Goal: Information Seeking & Learning: Learn about a topic

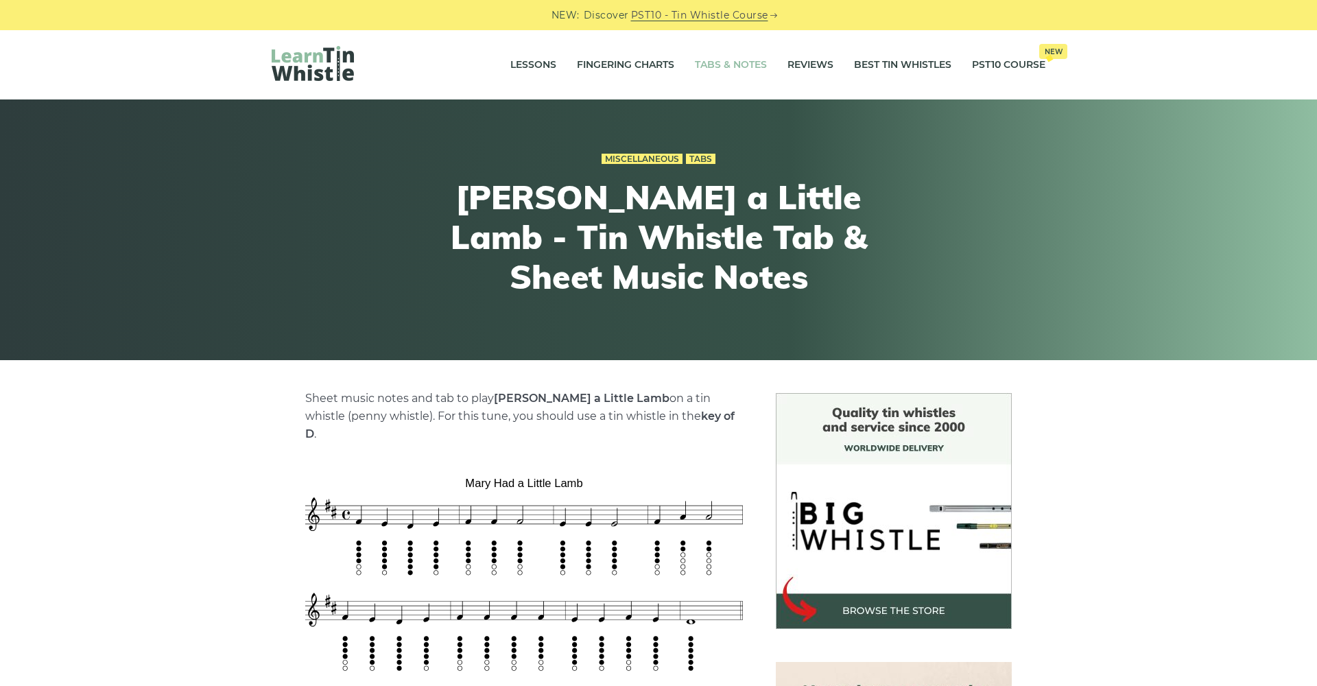
click at [717, 72] on link "Tabs & Notes" at bounding box center [731, 65] width 72 height 34
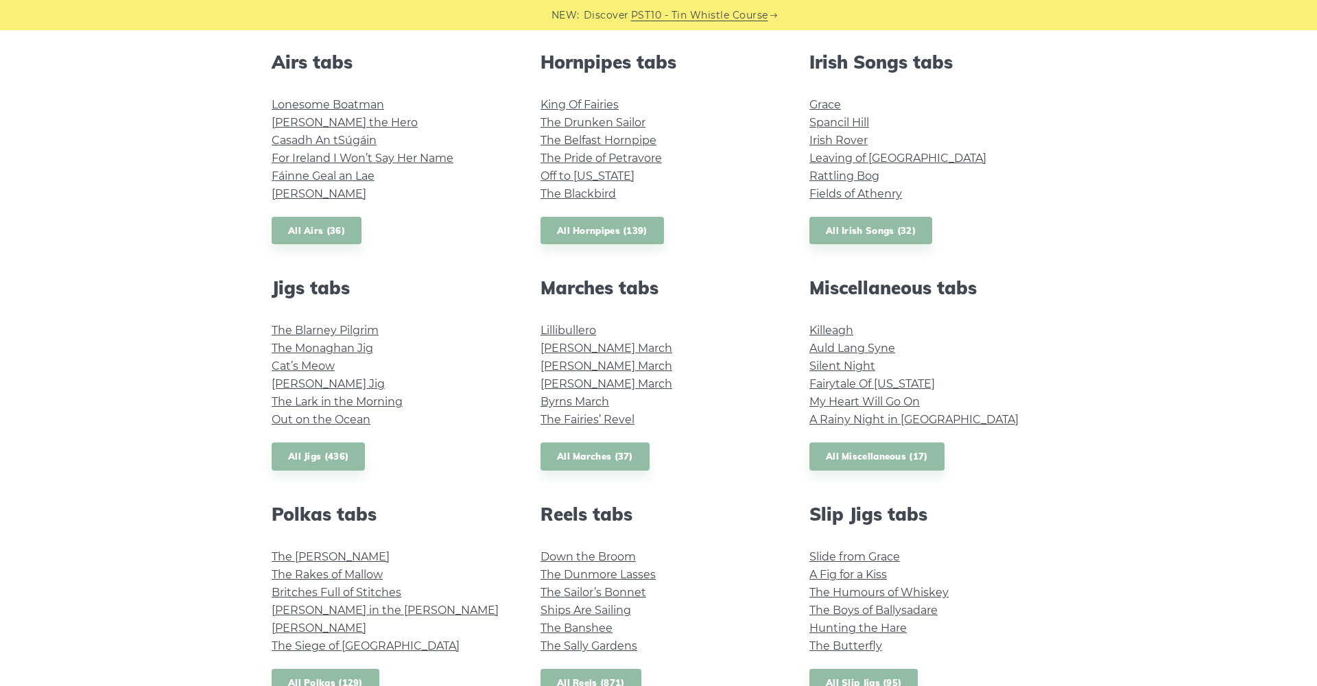
scroll to position [577, 0]
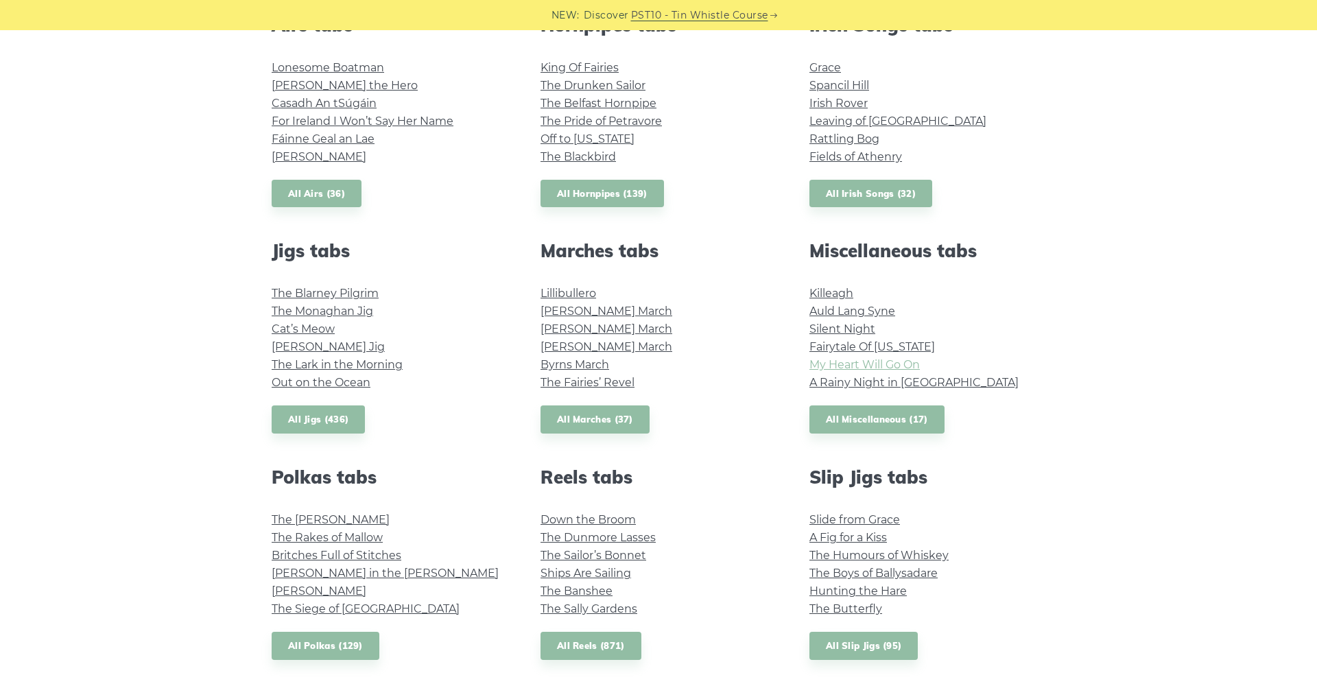
click at [866, 365] on link "My Heart Will Go On" at bounding box center [865, 364] width 110 height 13
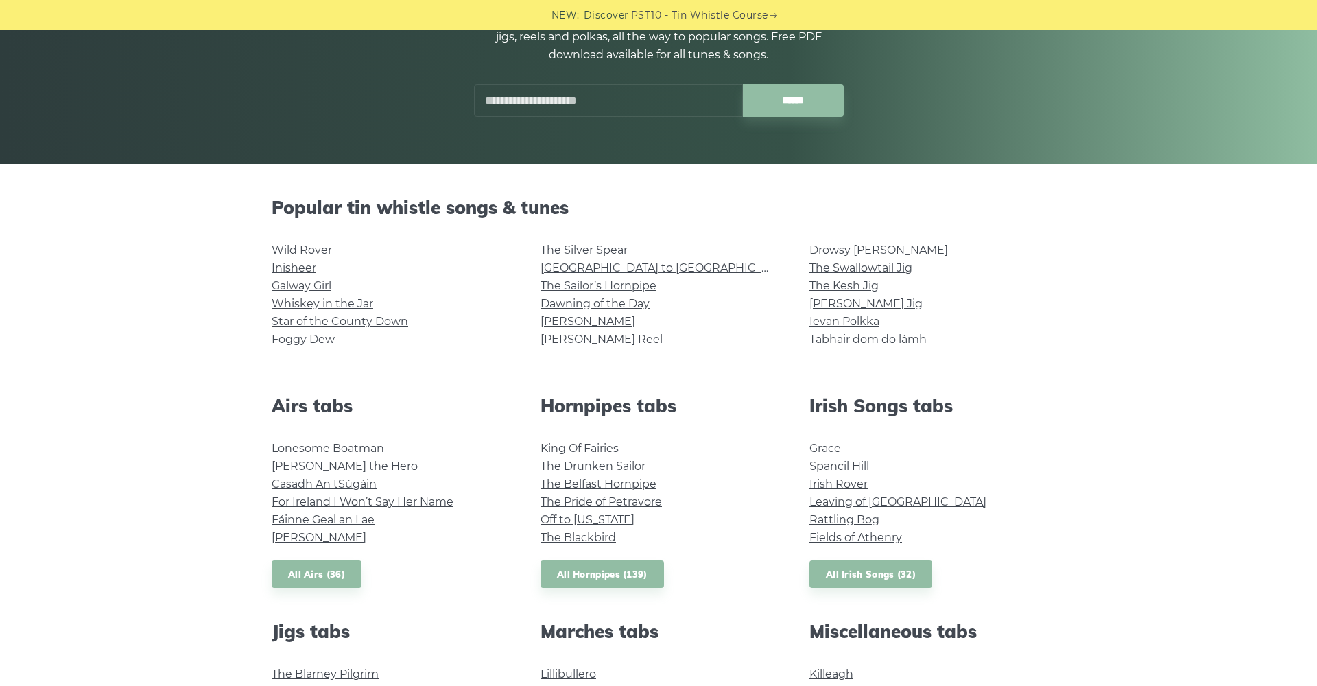
scroll to position [218, 0]
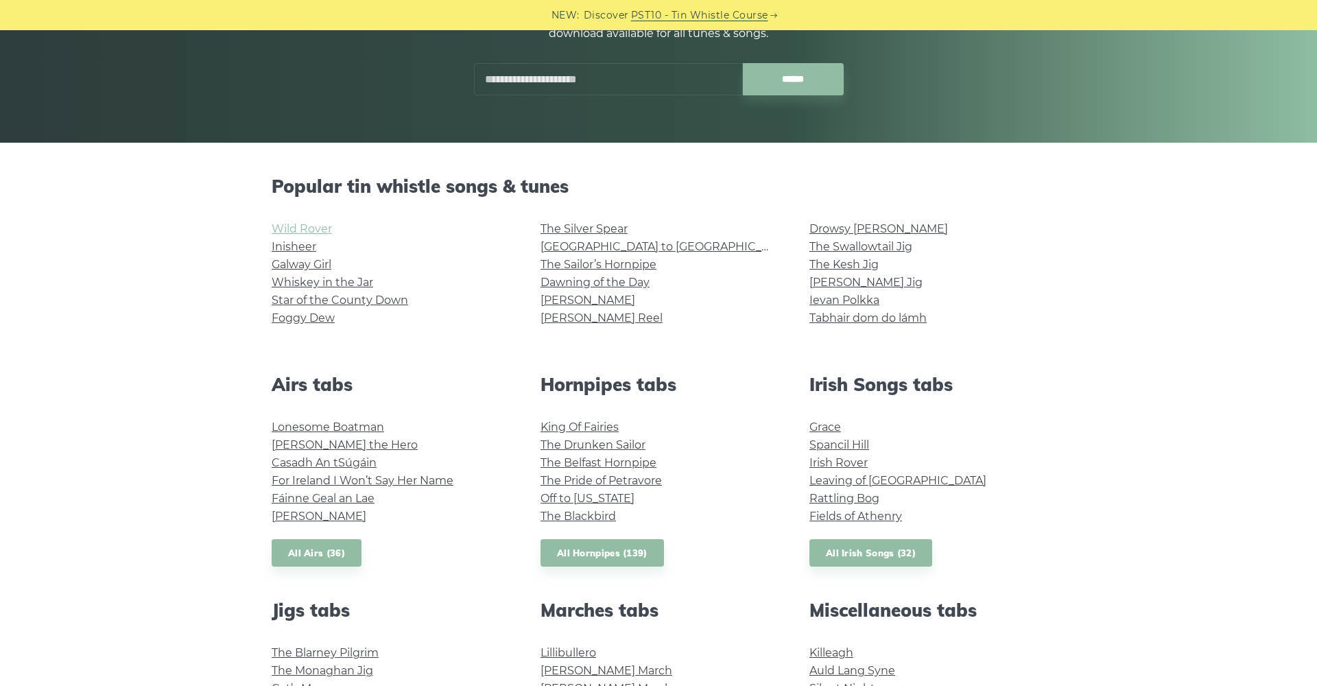
click at [316, 230] on link "Wild Rover" at bounding box center [302, 228] width 60 height 13
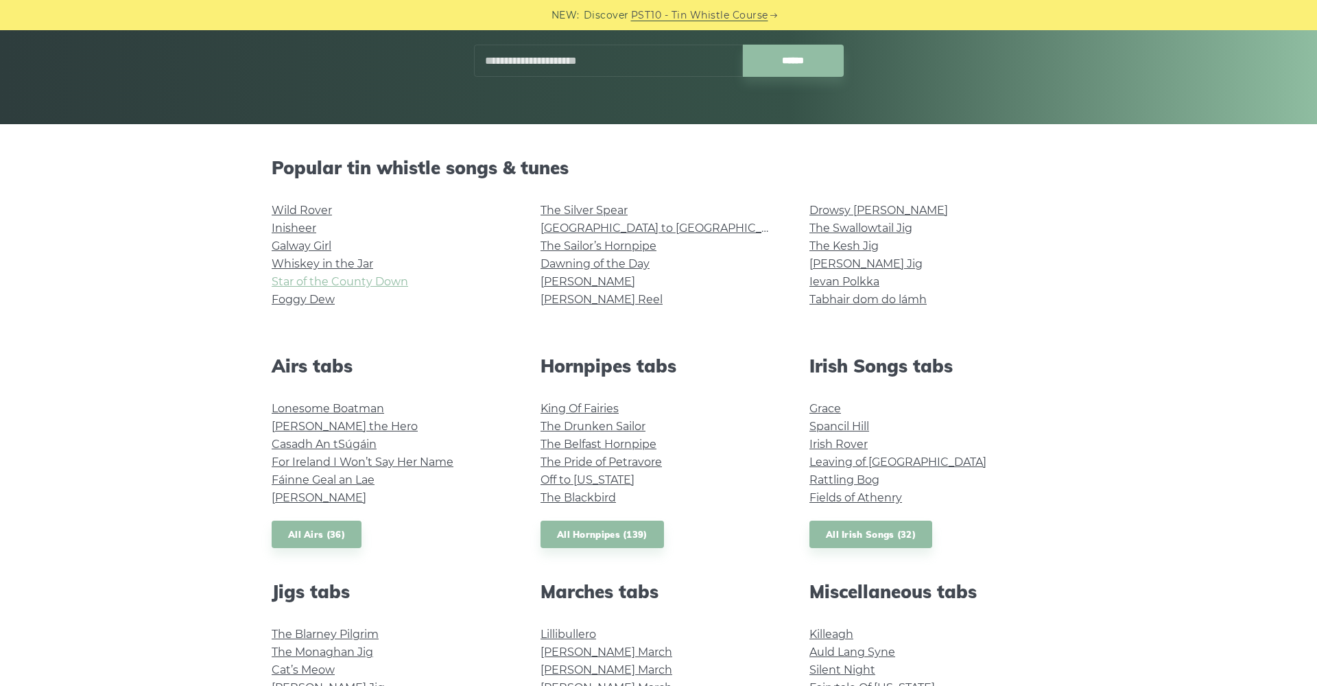
scroll to position [235, 0]
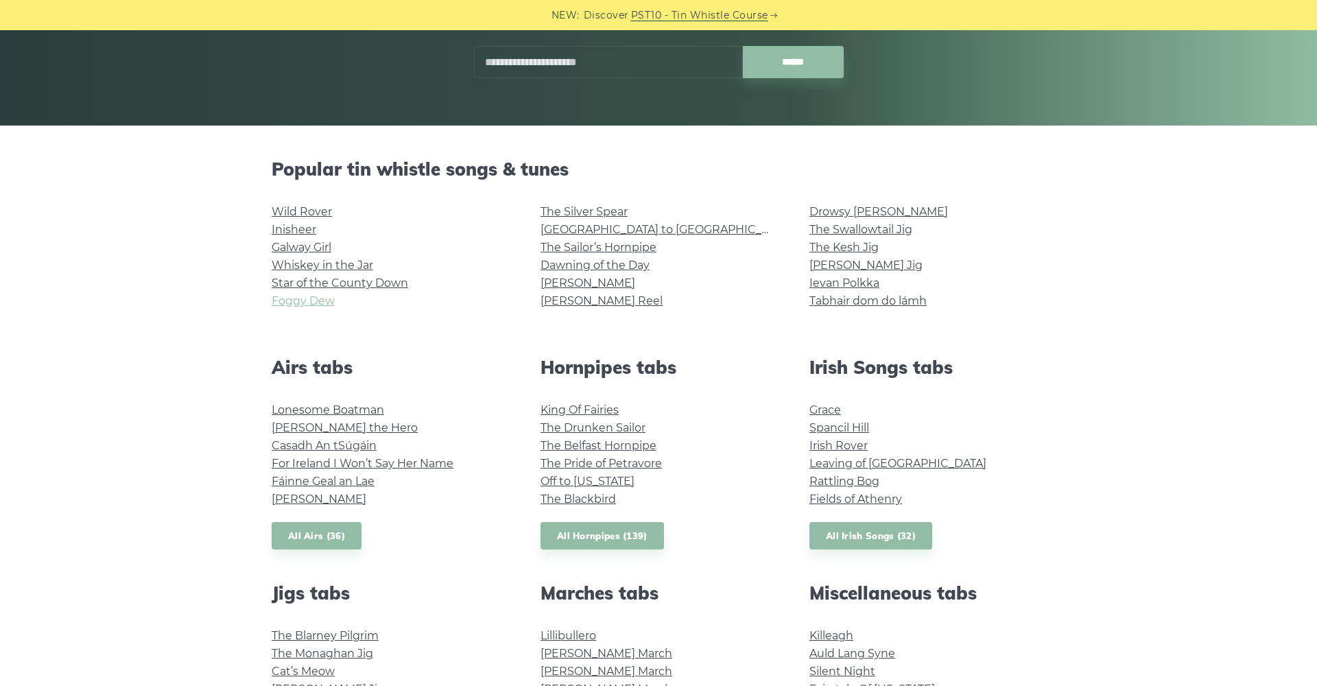
click at [317, 303] on link "Foggy Dew" at bounding box center [303, 300] width 63 height 13
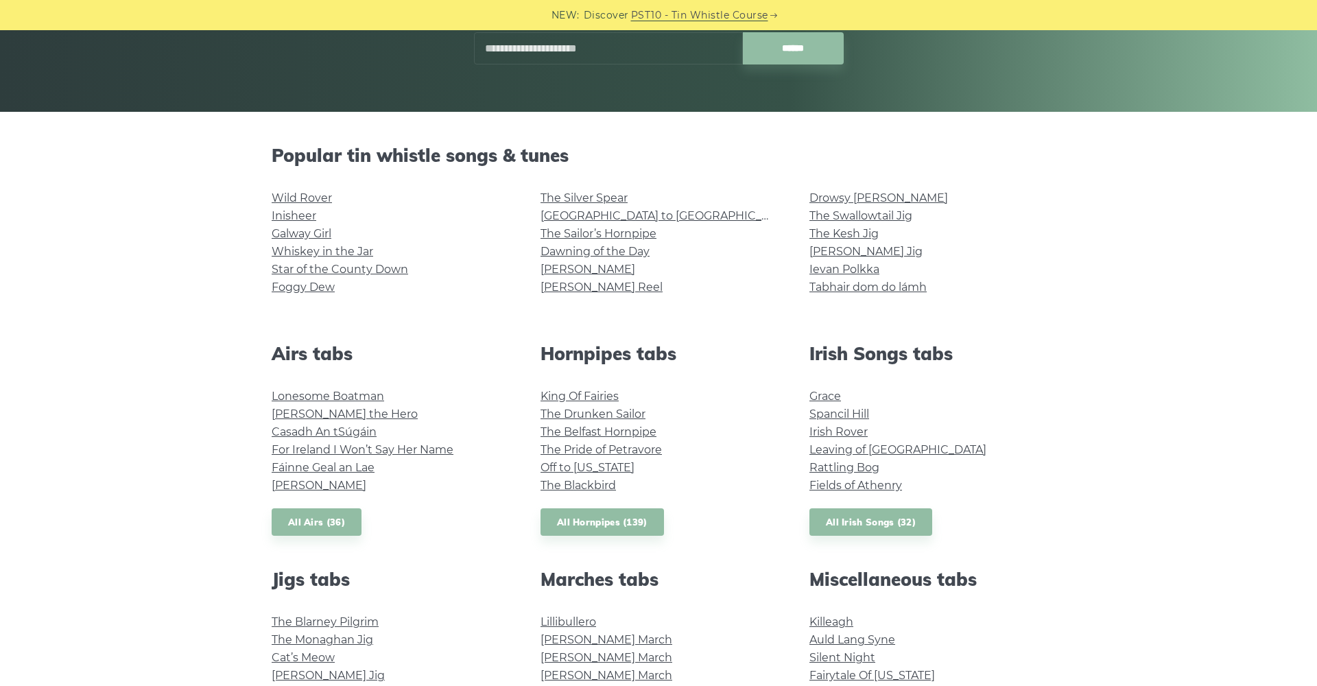
scroll to position [247, 0]
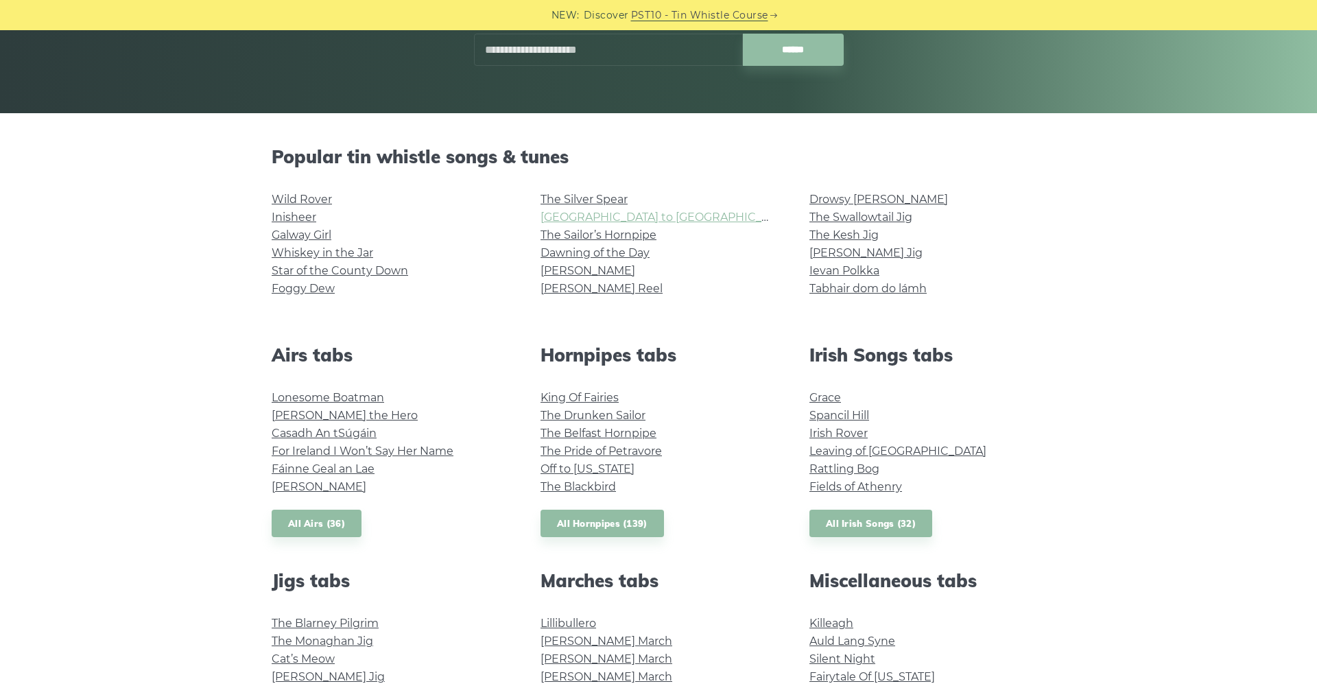
click at [582, 218] on link "[GEOGRAPHIC_DATA] to [GEOGRAPHIC_DATA]" at bounding box center [667, 217] width 253 height 13
click at [869, 468] on link "Rattling Bog" at bounding box center [845, 468] width 70 height 13
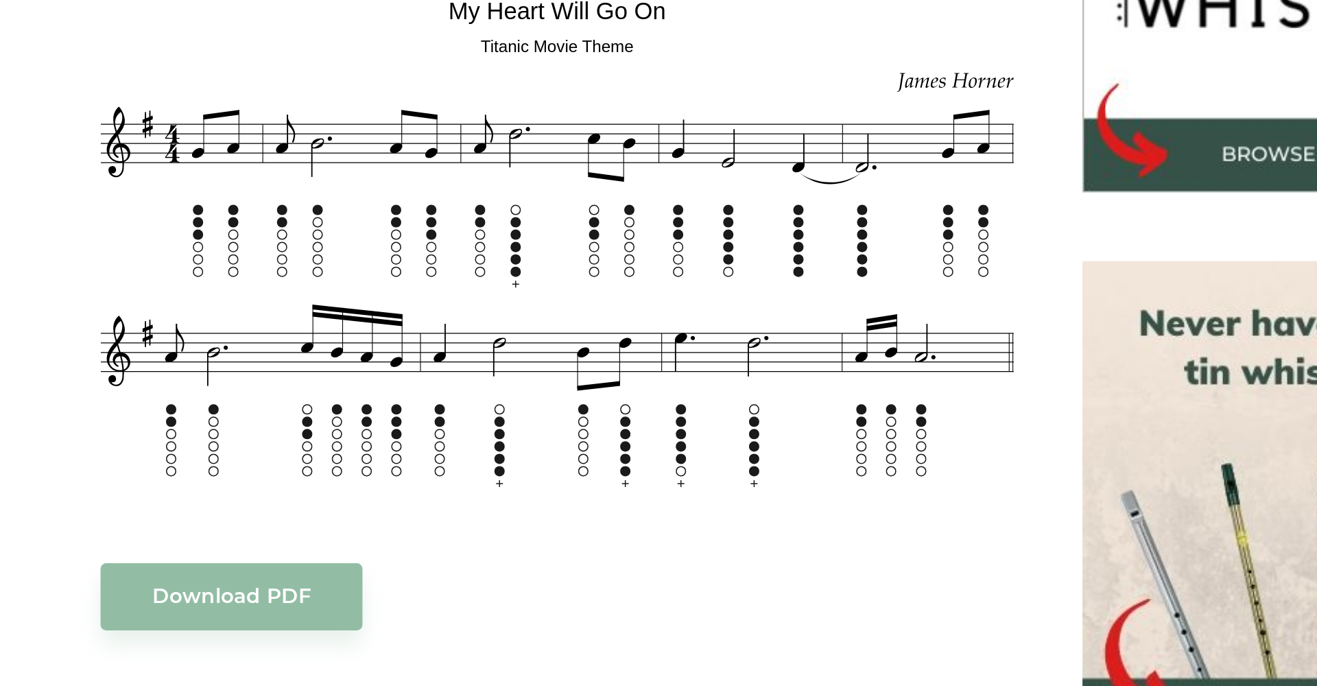
scroll to position [189, 0]
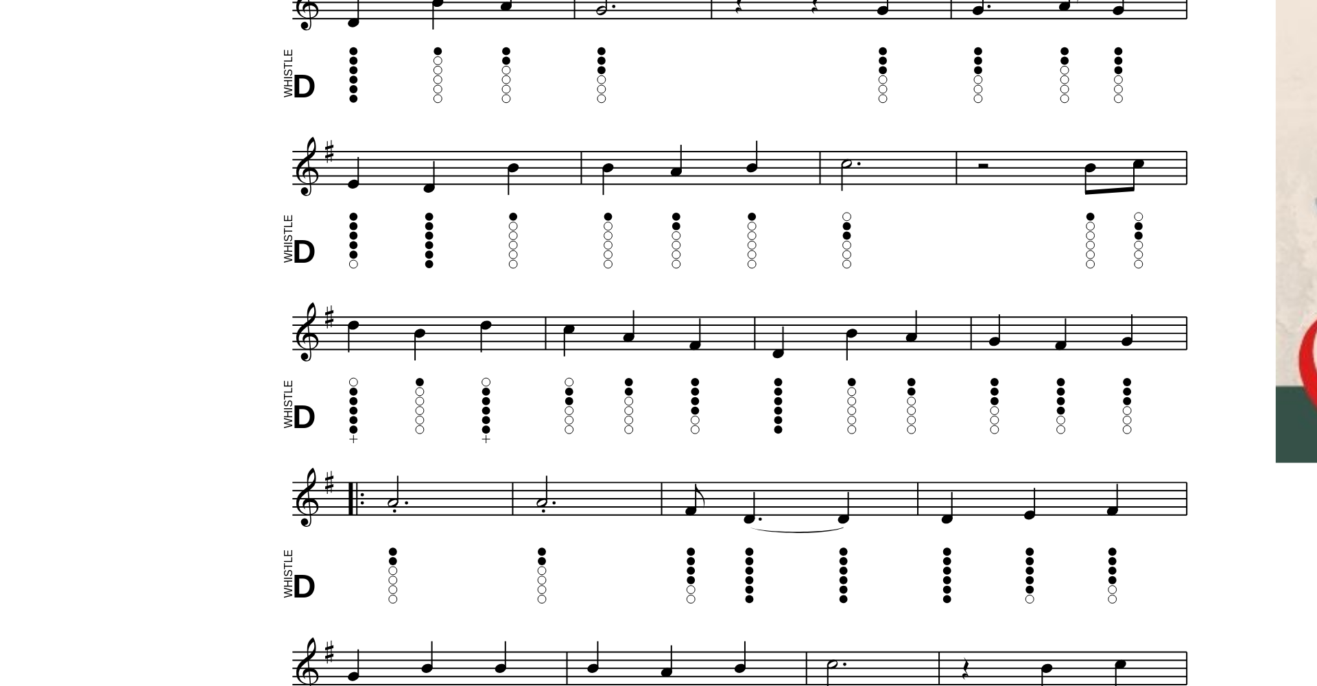
scroll to position [390, 0]
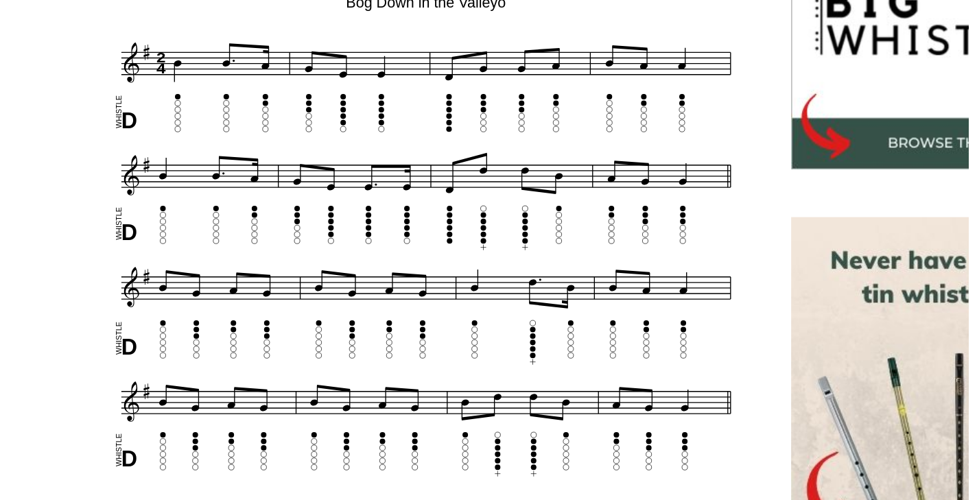
scroll to position [263, 0]
